Goal: Task Accomplishment & Management: Manage account settings

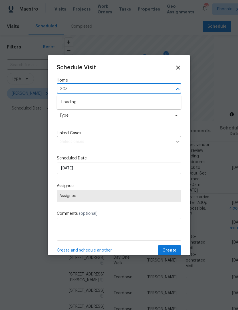
type input "3031"
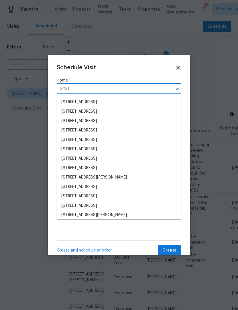
click at [148, 98] on li "[STREET_ADDRESS]" at bounding box center [119, 102] width 124 height 9
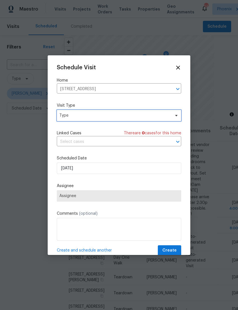
click at [124, 115] on span "Type" at bounding box center [114, 116] width 111 height 6
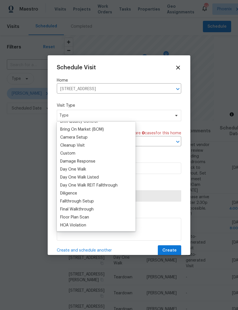
scroll to position [62, 0]
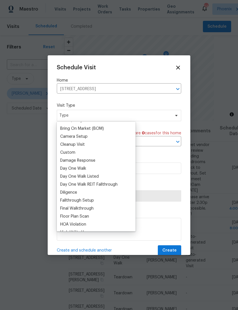
click at [76, 147] on div "Cleanup Visit" at bounding box center [72, 145] width 25 height 6
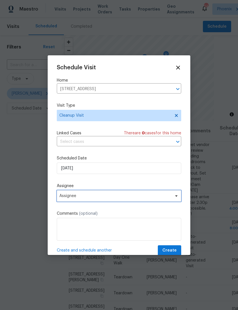
click at [130, 195] on span "Assignee" at bounding box center [115, 196] width 112 height 5
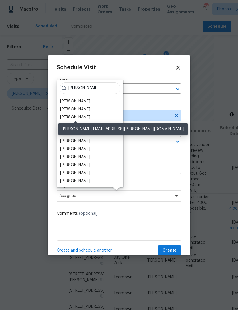
type input "[PERSON_NAME]"
click at [90, 117] on div "[PERSON_NAME]" at bounding box center [75, 117] width 30 height 6
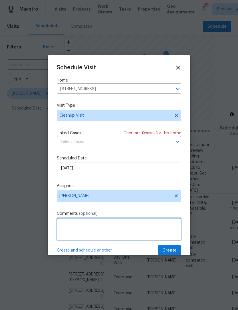
click at [140, 227] on textarea at bounding box center [119, 229] width 124 height 23
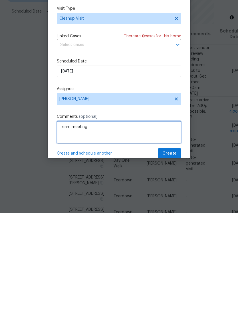
type textarea "Team meeting"
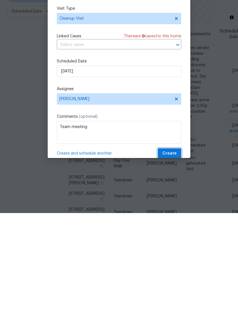
click at [176, 247] on span "Create" at bounding box center [169, 250] width 14 height 7
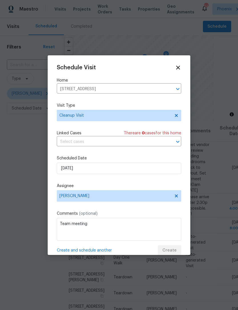
scroll to position [0, 0]
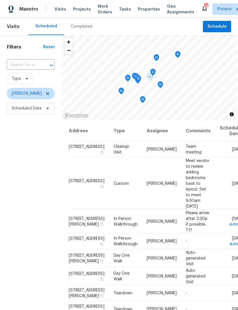
click at [0, 0] on icon at bounding box center [0, 0] width 0 height 0
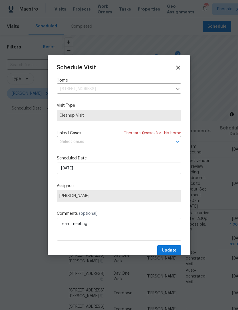
click at [118, 117] on span "Cleanup Visit" at bounding box center [118, 116] width 119 height 6
click at [126, 115] on span "Cleanup Visit" at bounding box center [118, 116] width 119 height 6
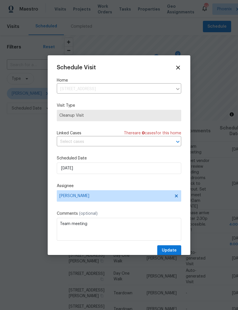
click at [178, 70] on icon at bounding box center [178, 68] width 6 height 6
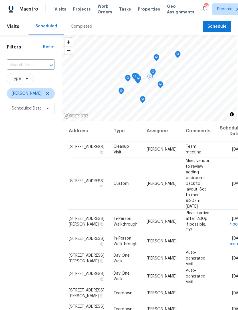
click at [0, 0] on icon at bounding box center [0, 0] width 0 height 0
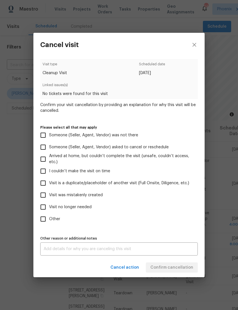
click at [47, 199] on input "Visit was mistakenly created" at bounding box center [43, 195] width 12 height 12
checkbox input "true"
click at [182, 266] on span "Confirm cancellation" at bounding box center [171, 267] width 43 height 7
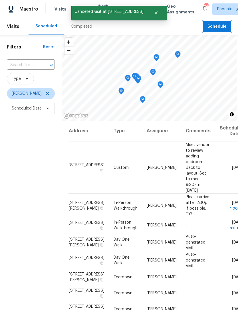
click at [219, 25] on span "Schedule" at bounding box center [217, 26] width 19 height 7
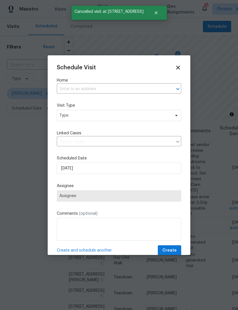
click at [143, 85] on input "text" at bounding box center [111, 89] width 108 height 9
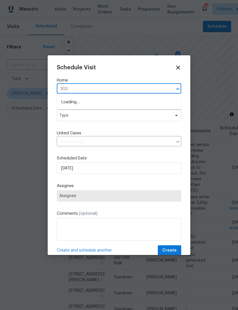
type input "3031"
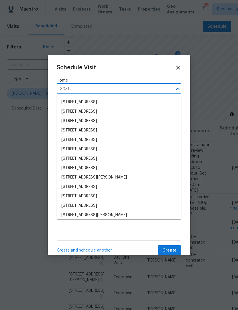
click at [131, 103] on li "[STREET_ADDRESS]" at bounding box center [119, 102] width 124 height 9
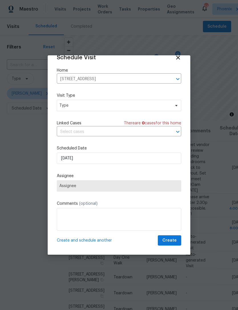
scroll to position [11, 0]
click at [113, 100] on span "Type" at bounding box center [119, 105] width 124 height 11
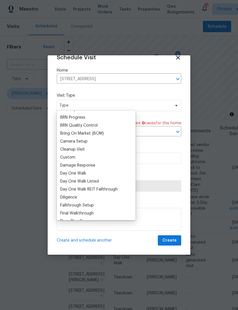
scroll to position [46, 0]
click at [71, 161] on div "Custom" at bounding box center [67, 158] width 15 height 6
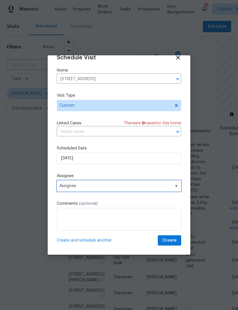
click at [146, 189] on span "Assignee" at bounding box center [119, 185] width 124 height 11
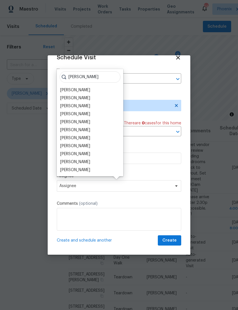
type input "[PERSON_NAME]"
click at [86, 169] on div "[PERSON_NAME]" at bounding box center [75, 170] width 30 height 6
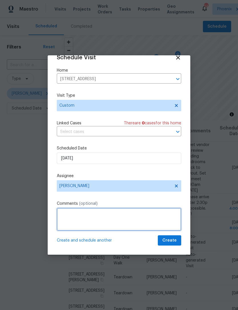
click at [129, 219] on textarea at bounding box center [119, 219] width 124 height 23
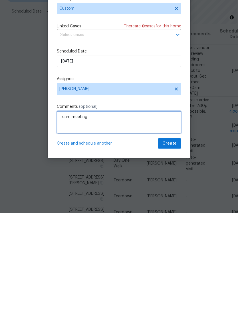
type textarea "Team meeting"
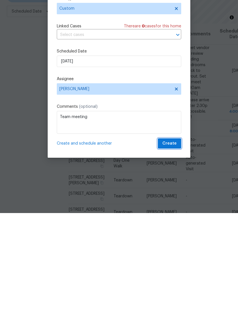
click at [172, 237] on span "Create" at bounding box center [169, 240] width 14 height 7
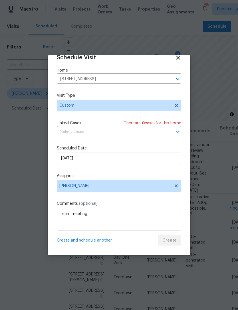
scroll to position [0, 0]
